Goal: Ask a question: Seek information or help from site administrators or community

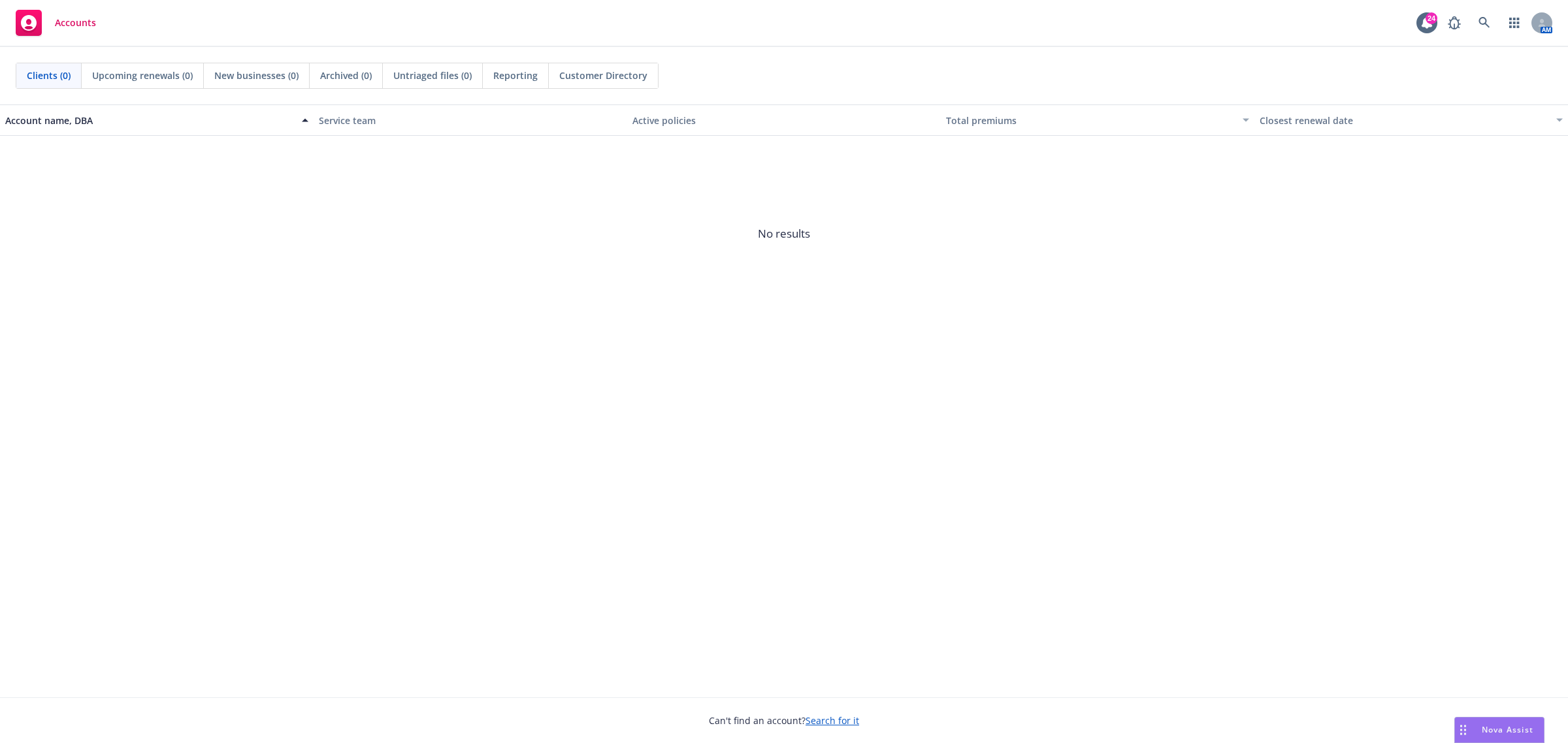
click at [1502, 734] on span "Nova Assist" at bounding box center [1507, 730] width 52 height 11
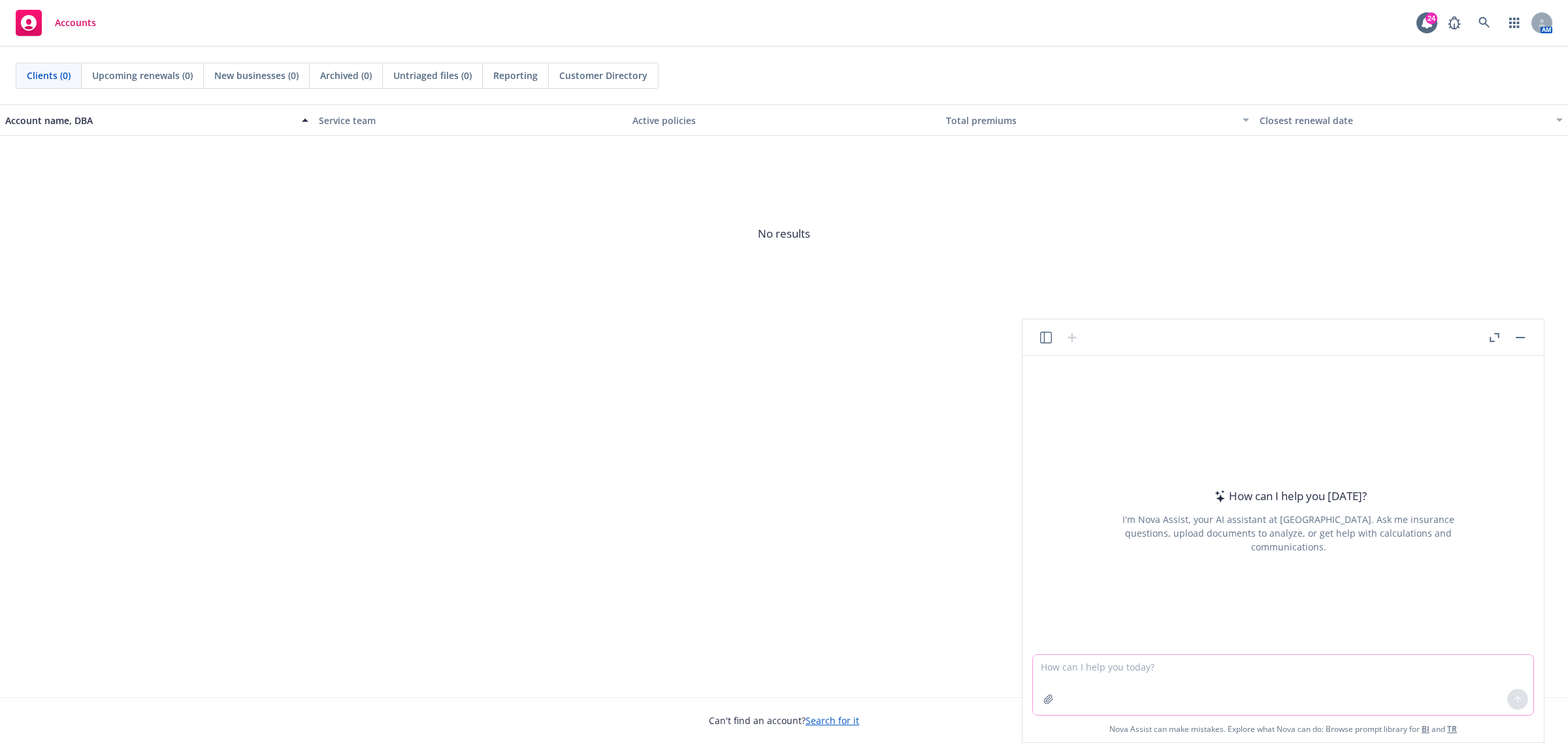
click at [1222, 669] on textarea at bounding box center [1283, 685] width 501 height 60
paste textarea "Adding to this. With the termination being sent in, will Aetna be reprocessing …"
type textarea "reword - Adding to this. With the termination being sent in, will Aetna be repr…"
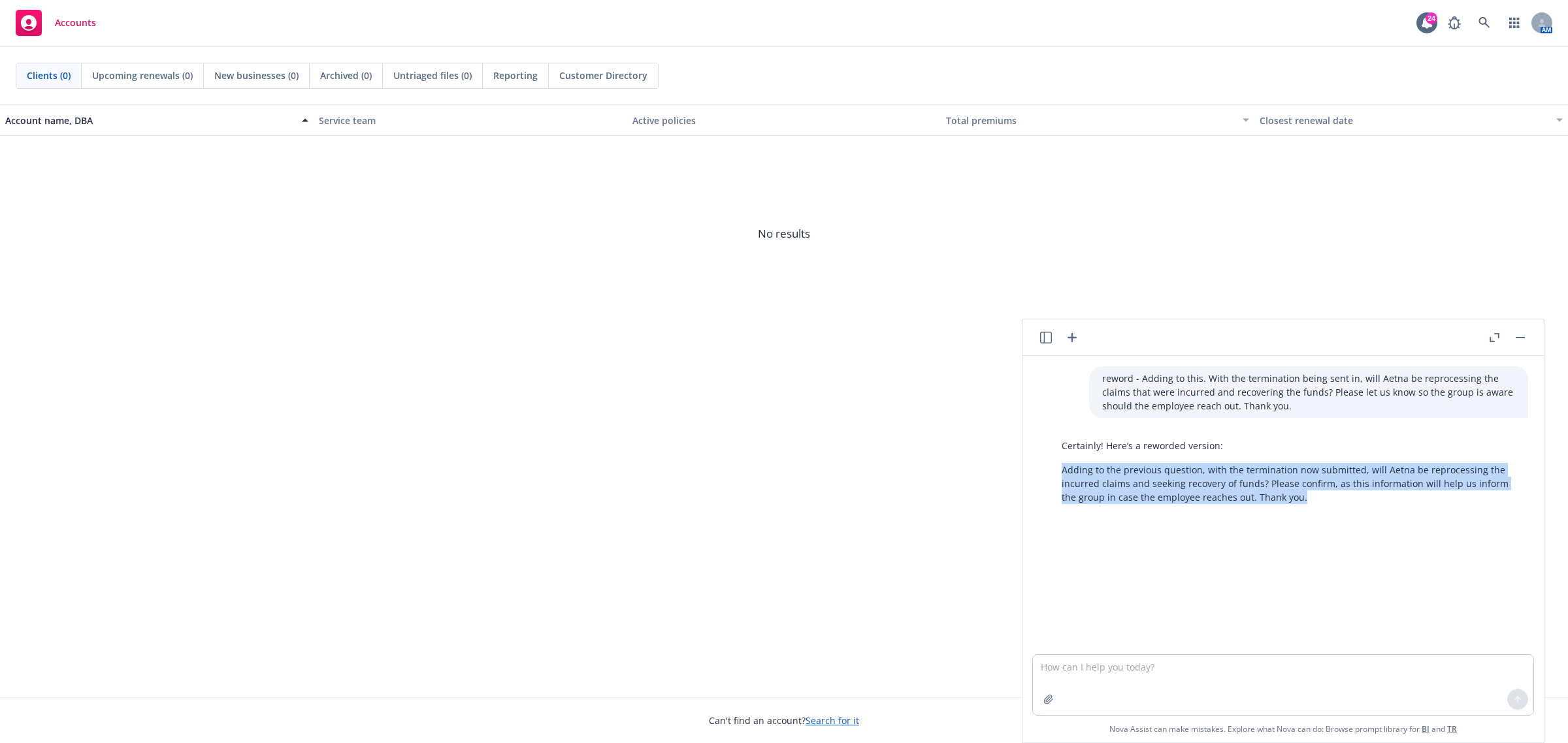
drag, startPoint x: 1246, startPoint y: 507, endPoint x: 1072, endPoint y: 465, distance: 179.0
click at [1056, 468] on div "Certainly! Here’s a reworded version: Adding to the previous question, with the…" at bounding box center [1289, 472] width 480 height 76
copy p "Adding to the previous question, with the termination now submitted, will Aetna…"
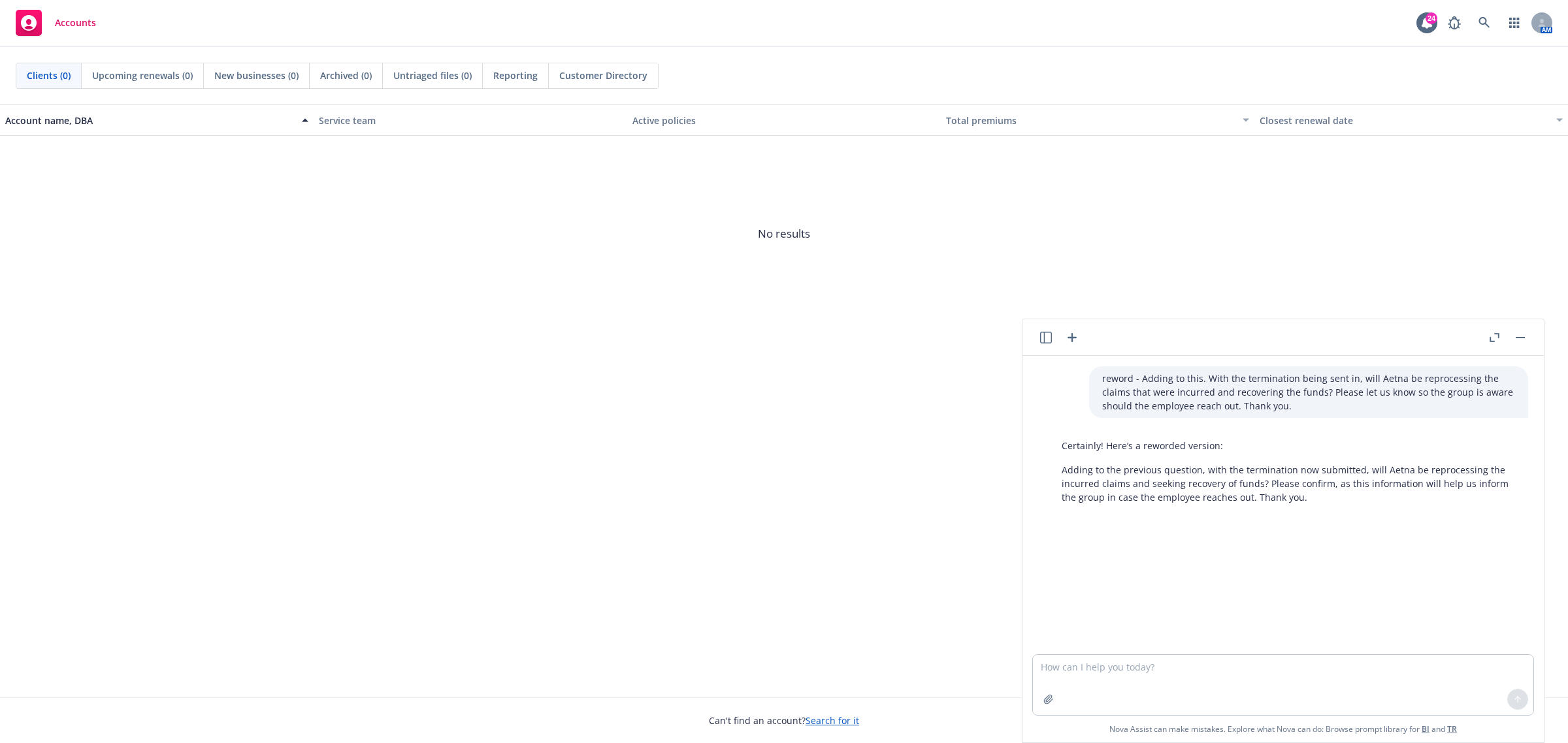
click at [1063, 685] on div at bounding box center [1048, 699] width 32 height 32
click at [1065, 668] on textarea at bounding box center [1283, 685] width 501 height 60
paste textarea "Attached you will find ThredUp’s provider utilization, can you please forward u…"
type textarea "reword - Attached you will find ThredUp’s provider utilization, can you please …"
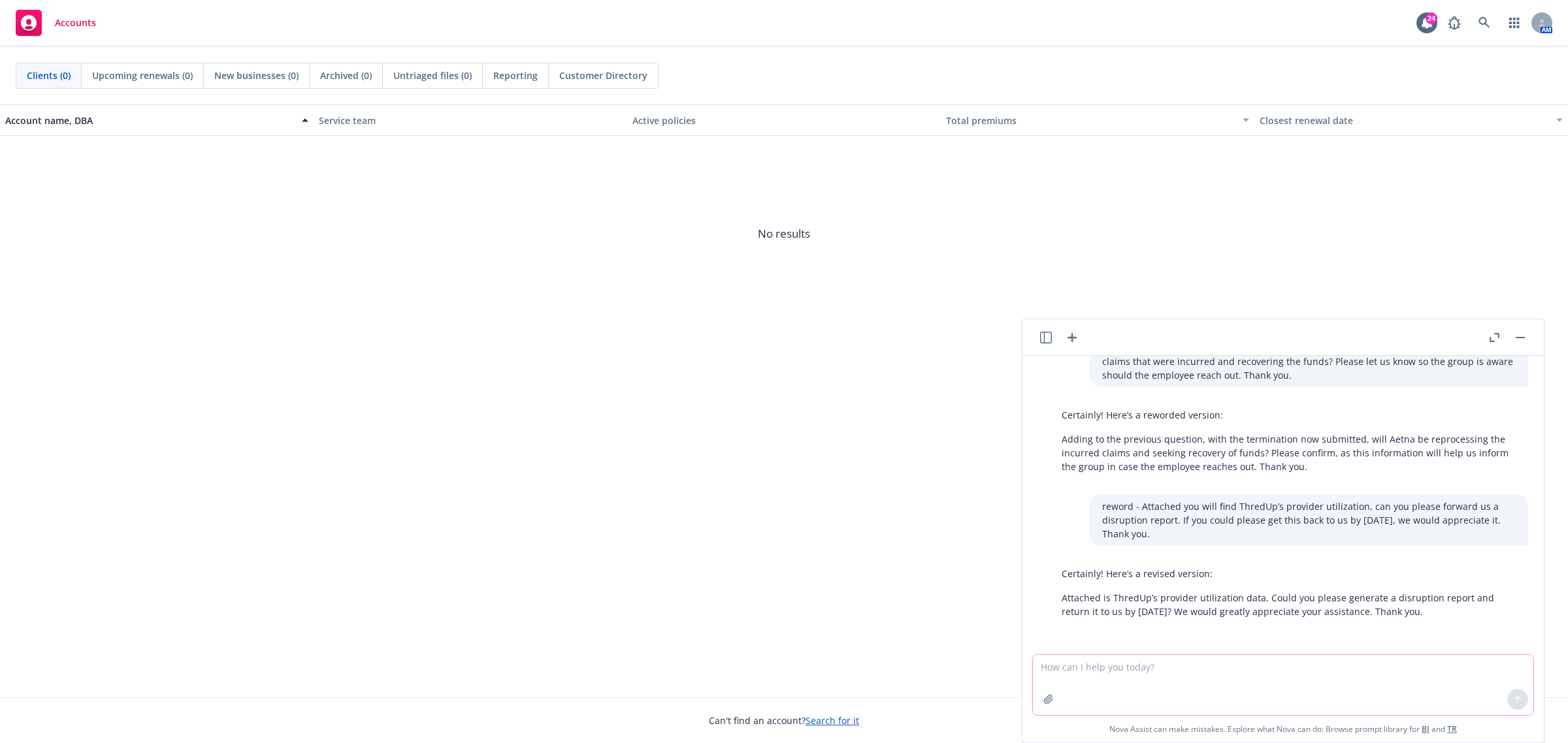
scroll to position [32, 0]
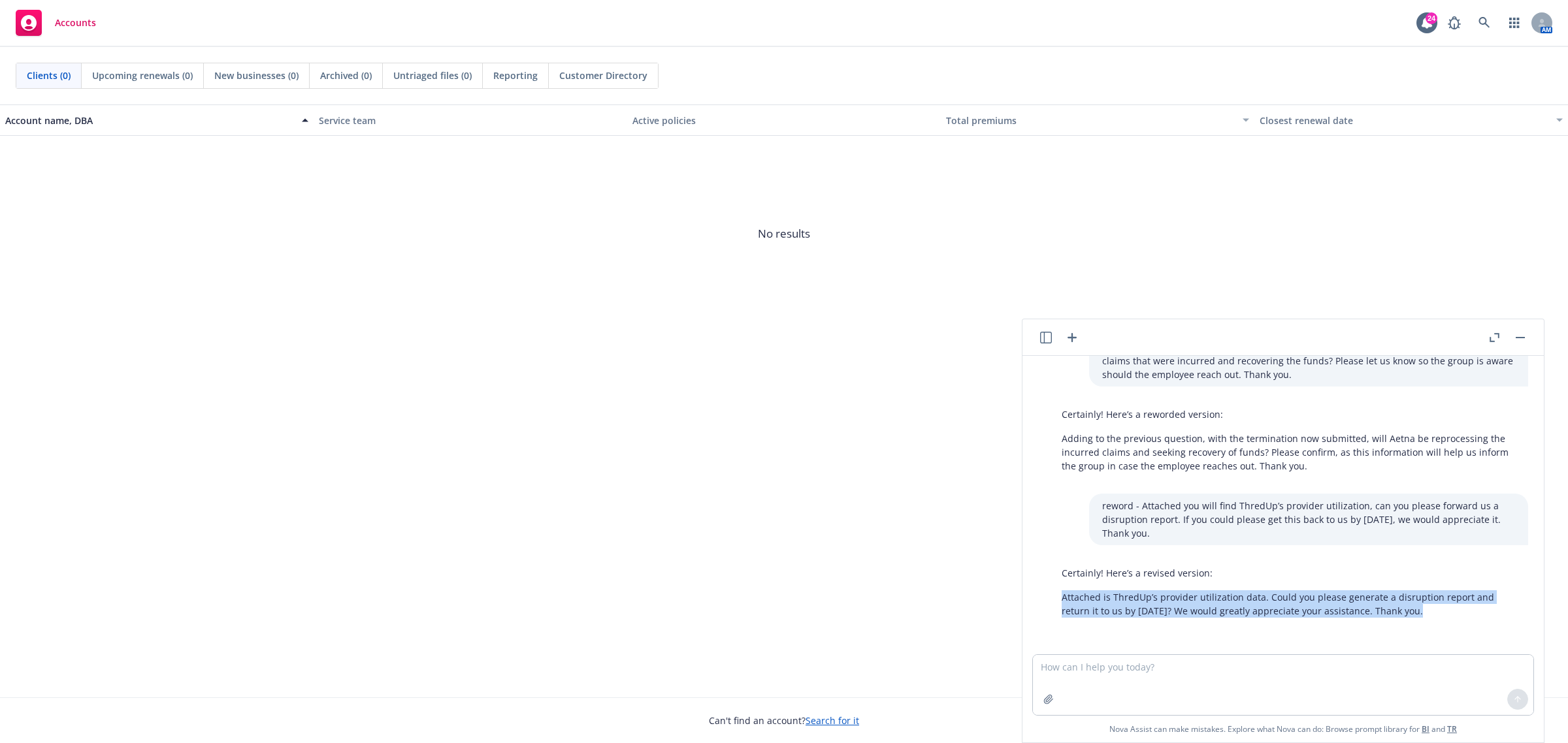
drag, startPoint x: 1135, startPoint y: 631, endPoint x: 1063, endPoint y: 600, distance: 78.4
click at [1063, 600] on div "reword - Adding to this. With the termination being sent in, will Aetna be repr…" at bounding box center [1283, 504] width 511 height 298
copy p "Attached is ThredUp’s provider utilization data. Could you please generate a di…"
